Goal: Find specific page/section: Find specific page/section

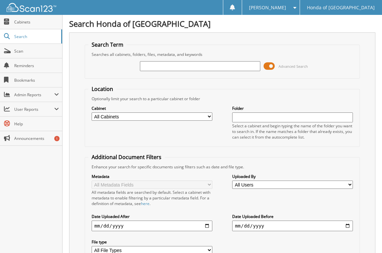
click at [272, 63] on span at bounding box center [269, 66] width 11 height 10
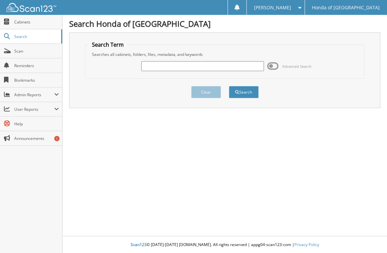
click at [183, 67] on input "text" at bounding box center [202, 66] width 122 height 10
type input "09052025"
click at [245, 93] on button "Search" at bounding box center [244, 92] width 30 height 12
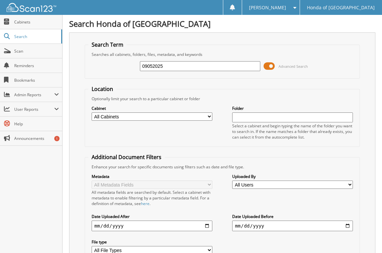
click at [268, 65] on span at bounding box center [269, 66] width 11 height 10
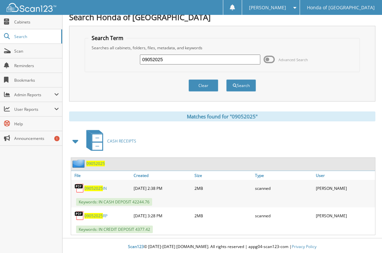
scroll to position [9, 0]
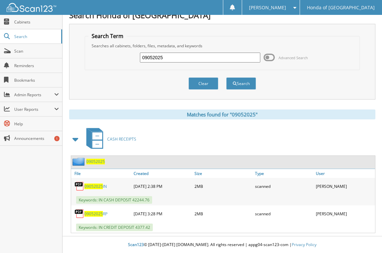
click at [89, 188] on span "09052025" at bounding box center [93, 187] width 19 height 6
